Goal: Use online tool/utility: Utilize a website feature to perform a specific function

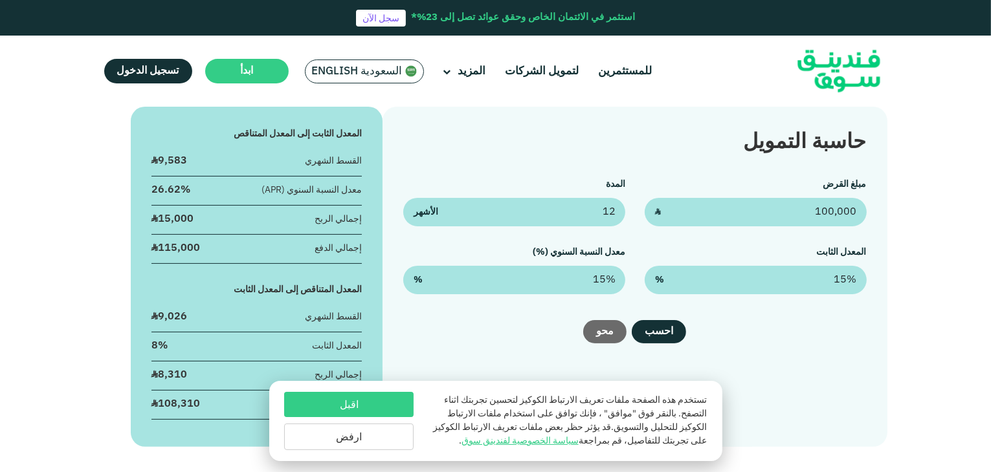
scroll to position [194, 0]
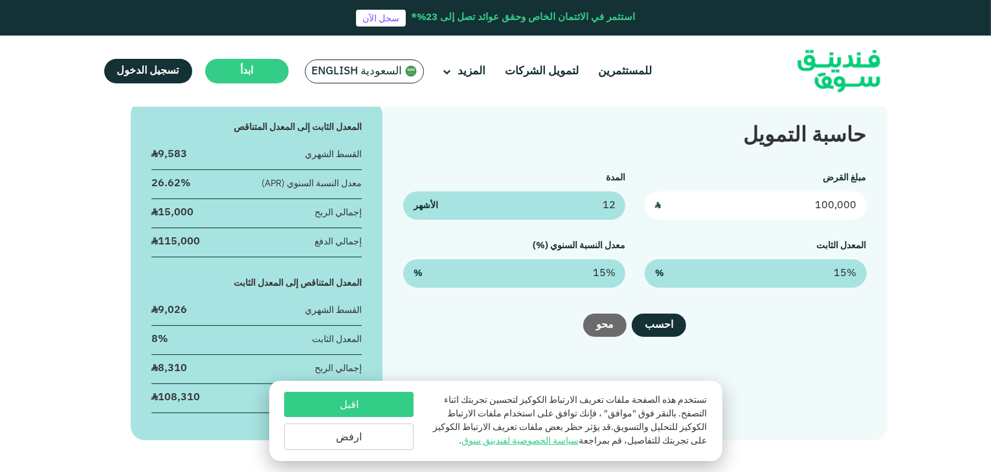
drag, startPoint x: 820, startPoint y: 210, endPoint x: 867, endPoint y: 209, distance: 47.3
click at [867, 209] on div "حاسبة التمويل مبلغ القرض 100,000 ʢ المدة 12 الأشهر المعدل الثابت 15% % معدل الن…" at bounding box center [634, 270] width 504 height 340
click at [802, 203] on input "100,000" at bounding box center [756, 206] width 222 height 28
click at [835, 205] on input "100,000" at bounding box center [756, 206] width 222 height 28
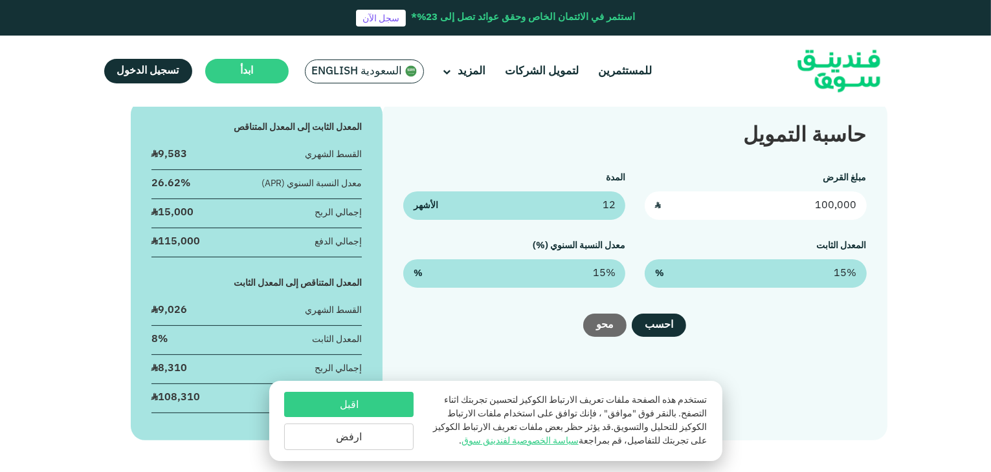
click at [835, 205] on input "100,000" at bounding box center [756, 206] width 222 height 28
type input "277,000"
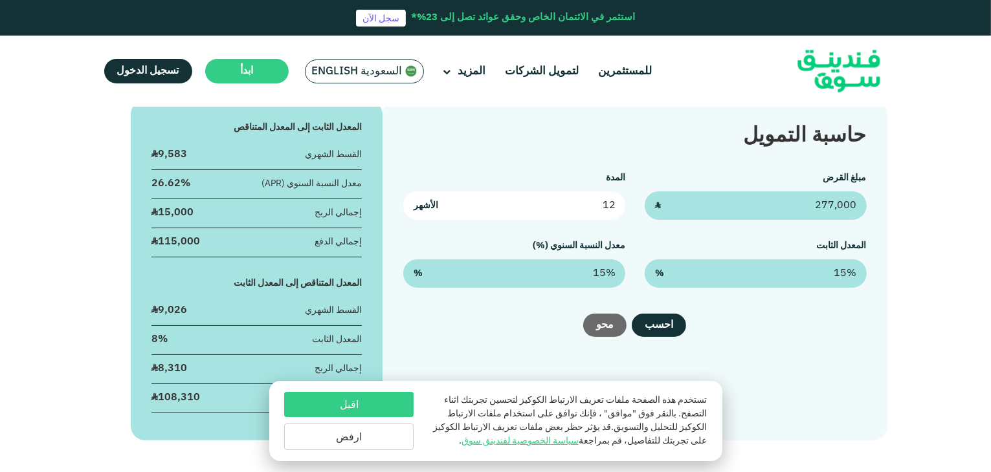
drag, startPoint x: 597, startPoint y: 205, endPoint x: 617, endPoint y: 201, distance: 21.1
click at [617, 201] on input "12" at bounding box center [514, 206] width 222 height 28
type input "156"
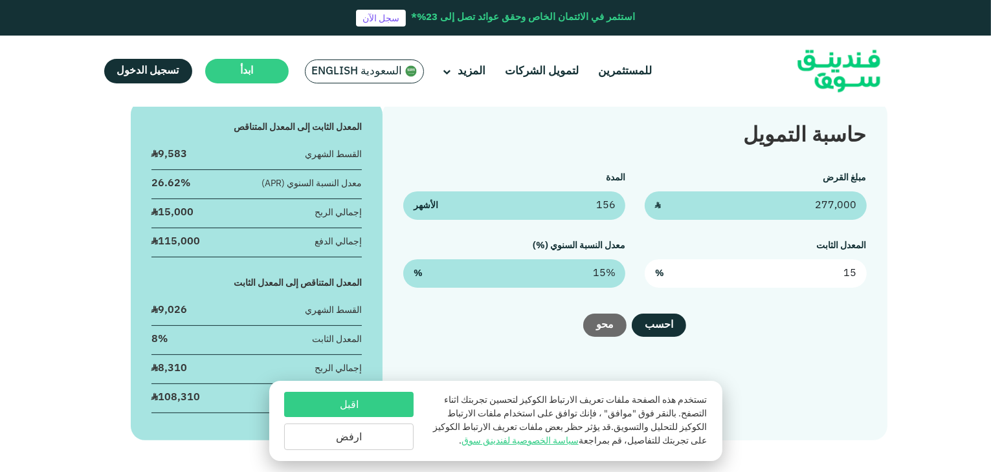
click at [821, 275] on input "15" at bounding box center [756, 274] width 222 height 28
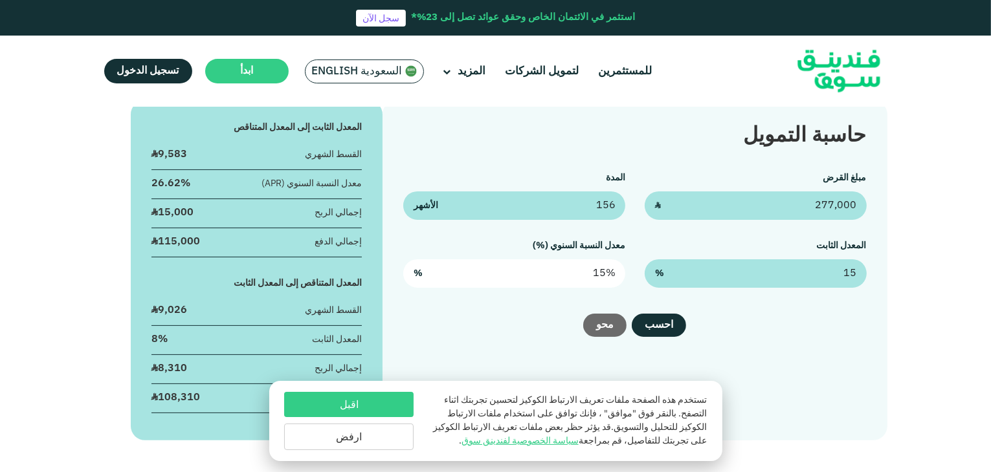
type input "15%"
click at [590, 271] on input "15" at bounding box center [514, 274] width 222 height 28
drag, startPoint x: 595, startPoint y: 269, endPoint x: 632, endPoint y: 267, distance: 36.3
click at [632, 267] on div "مبلغ القرض 277,000 ʢ المدة 156 الأشهر المعدل الثابت 15% % معدل النسبة السنوي (%…" at bounding box center [634, 230] width 463 height 116
type input "2"
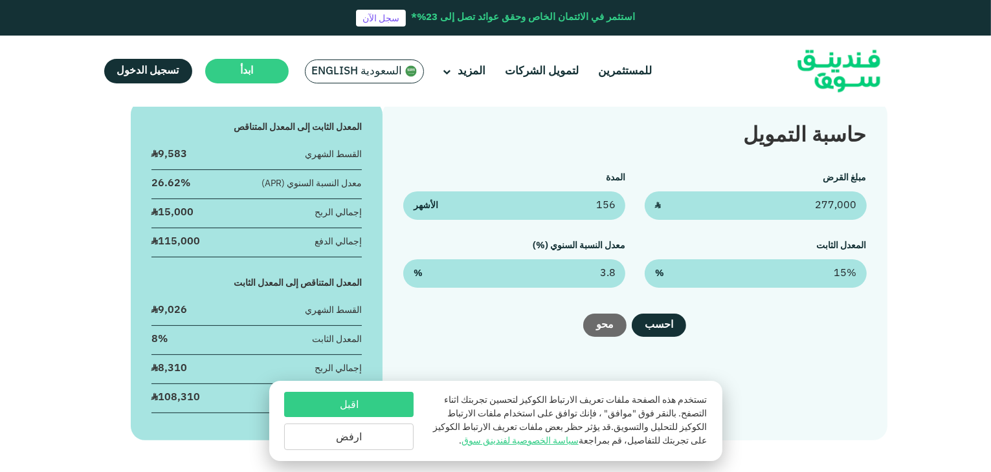
type input "3.8%"
click at [812, 327] on div "احسب [GEOGRAPHIC_DATA]" at bounding box center [634, 325] width 463 height 23
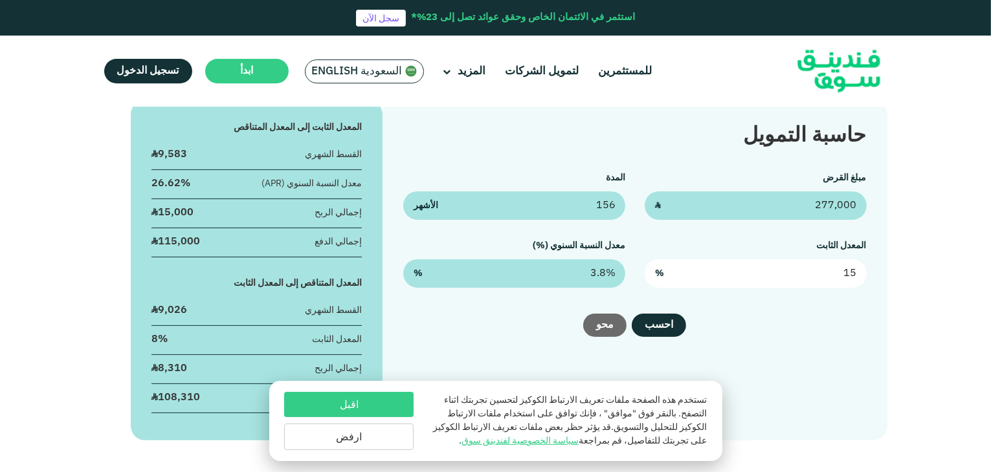
click at [828, 274] on input "15" at bounding box center [756, 274] width 222 height 28
type input "1"
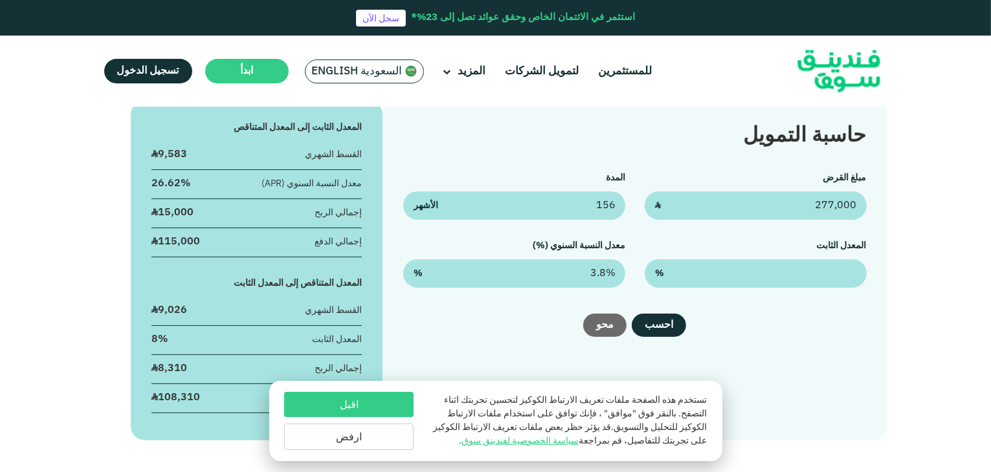
click at [758, 337] on div "احسب [GEOGRAPHIC_DATA]" at bounding box center [634, 325] width 463 height 23
click at [658, 329] on button "احسب" at bounding box center [659, 325] width 54 height 23
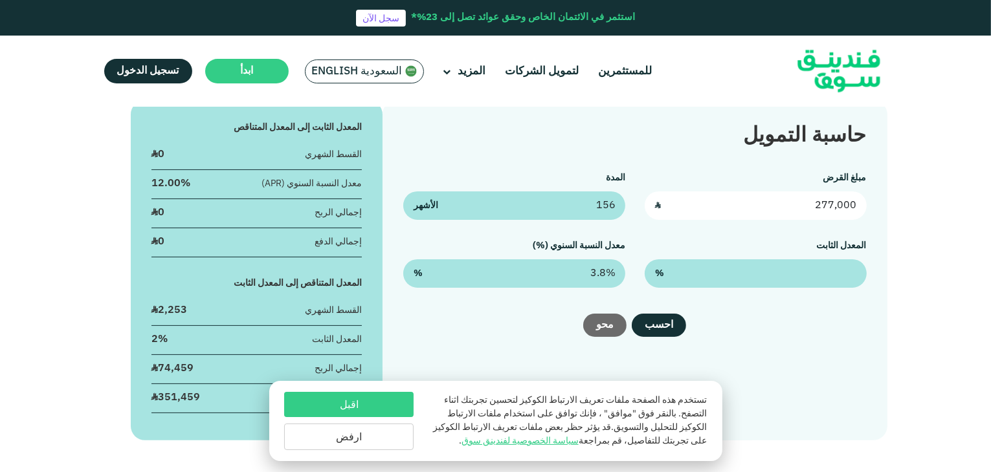
drag, startPoint x: 817, startPoint y: 205, endPoint x: 834, endPoint y: 205, distance: 16.8
click at [834, 205] on input "277,000" at bounding box center [756, 206] width 222 height 28
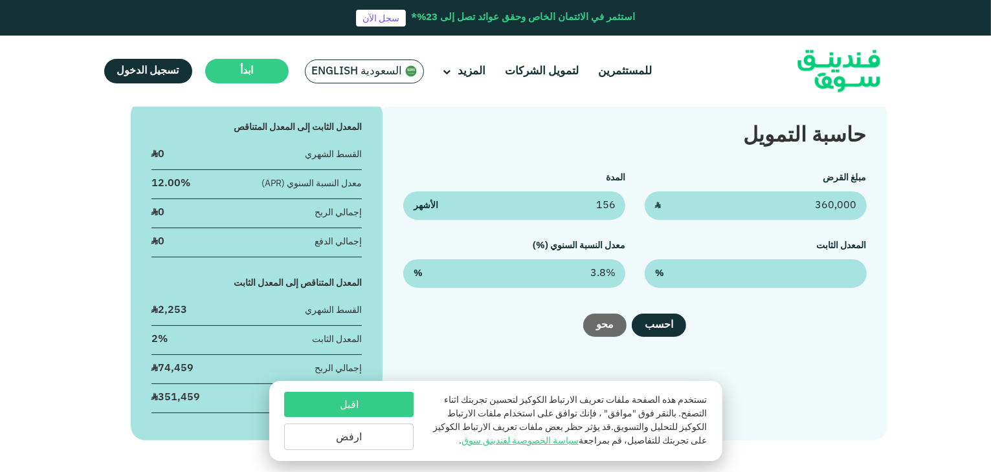
click at [922, 244] on div "حاسبة التمويل مبلغ القرض 360,000 ʢ المدة 156 الأشهر المعدل الثابت % معدل النسبة…" at bounding box center [495, 270] width 991 height 340
click at [670, 327] on button "احسب" at bounding box center [659, 325] width 54 height 23
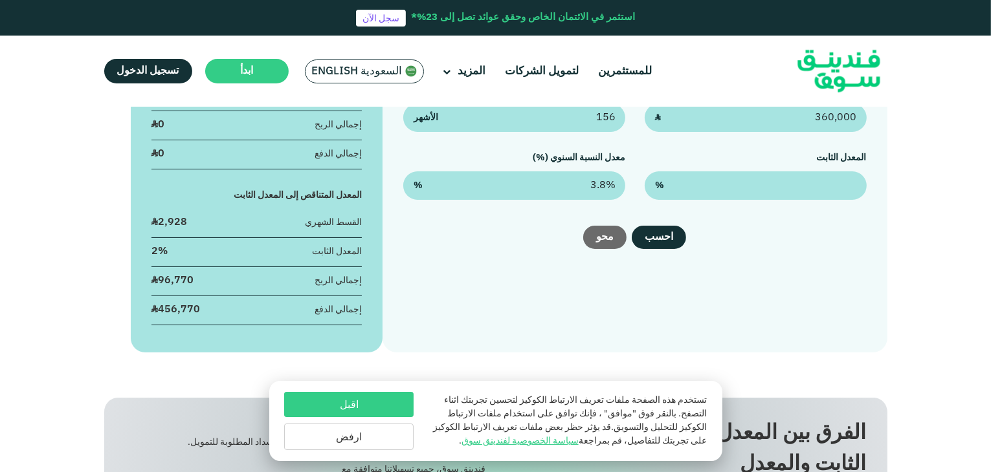
scroll to position [324, 0]
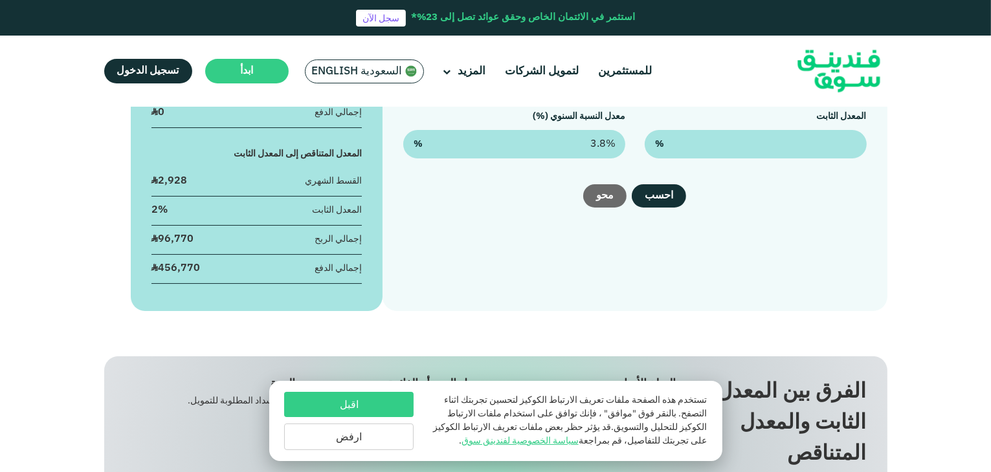
click at [366, 405] on button "اقبل" at bounding box center [348, 404] width 129 height 25
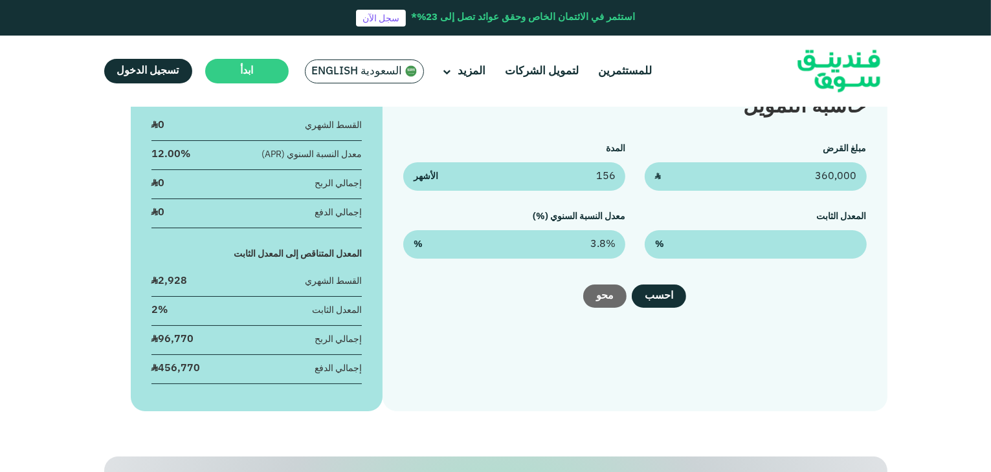
scroll to position [194, 0]
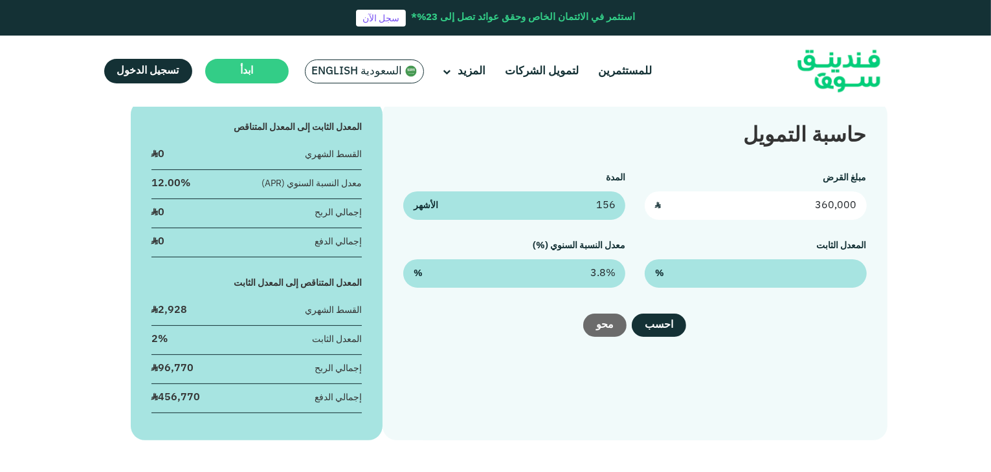
drag, startPoint x: 813, startPoint y: 205, endPoint x: 861, endPoint y: 212, distance: 49.2
click at [877, 205] on div "حاسبة التمويل مبلغ القرض 360,000 ʢ المدة 156 الأشهر المعدل الثابت % معدل النسبة…" at bounding box center [634, 270] width 504 height 340
type input "277,400"
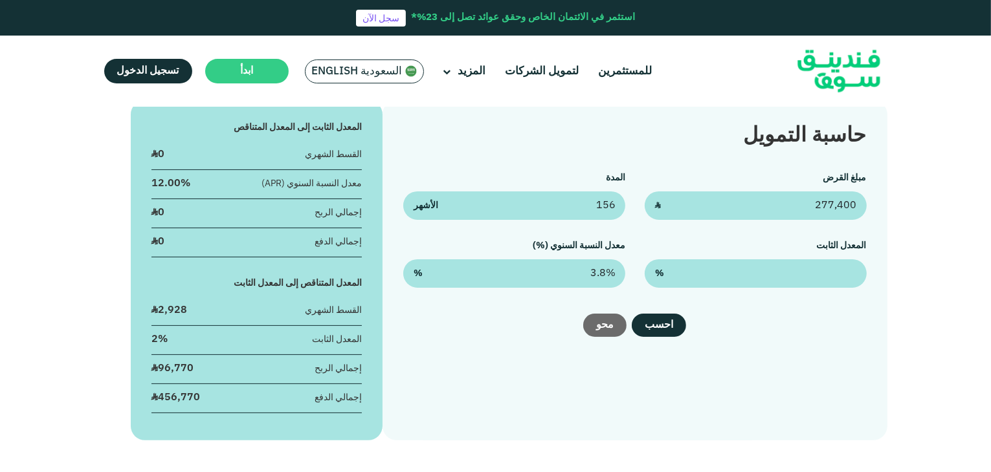
click at [909, 196] on div "حاسبة التمويل مبلغ القرض 277,400 ʢ المدة 156 الأشهر المعدل الثابت % معدل النسبة…" at bounding box center [495, 270] width 991 height 340
click at [669, 320] on button "احسب" at bounding box center [659, 325] width 54 height 23
